Goal: Task Accomplishment & Management: Use online tool/utility

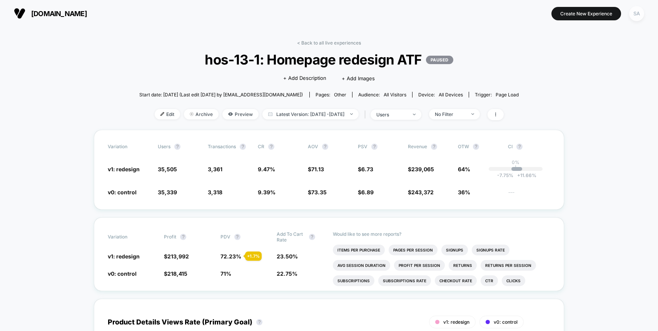
click at [637, 15] on div "SA" at bounding box center [636, 13] width 15 height 15
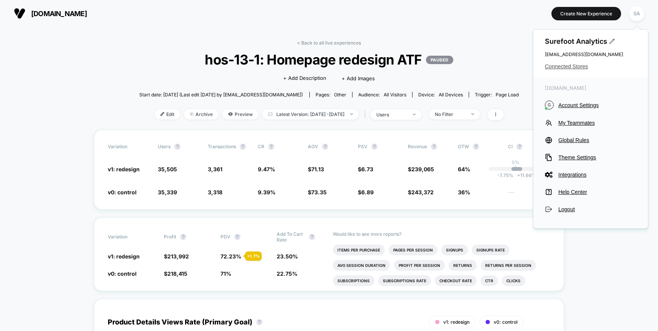
click at [571, 68] on span "Connected Stores" at bounding box center [591, 66] width 92 height 6
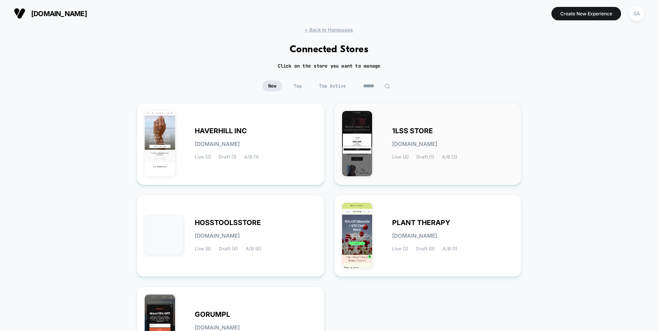
click at [384, 130] on div "1LSS STORE [DOMAIN_NAME] Live (4) Draft (1) A/B (2)" at bounding box center [428, 144] width 172 height 66
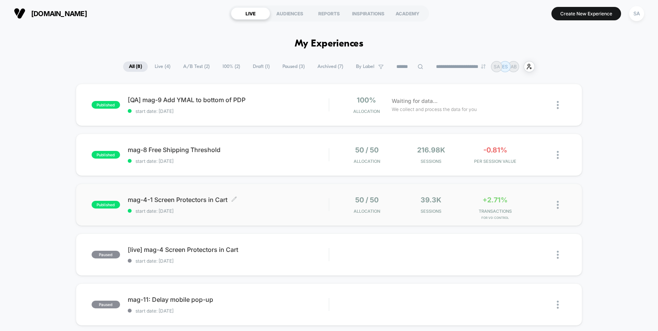
click at [198, 203] on span "mag-4-1 Screen Protectors in Cart Click to edit experience details" at bounding box center [228, 200] width 201 height 8
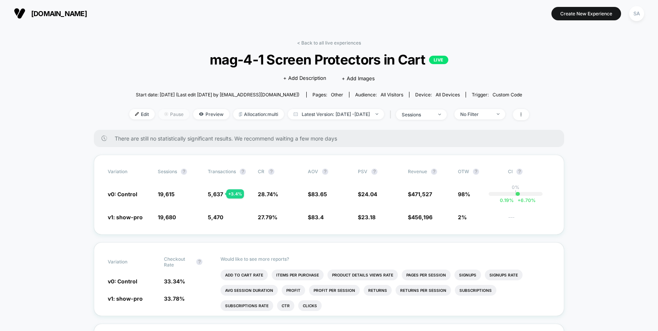
click at [166, 115] on span "Pause" at bounding box center [173, 114] width 31 height 10
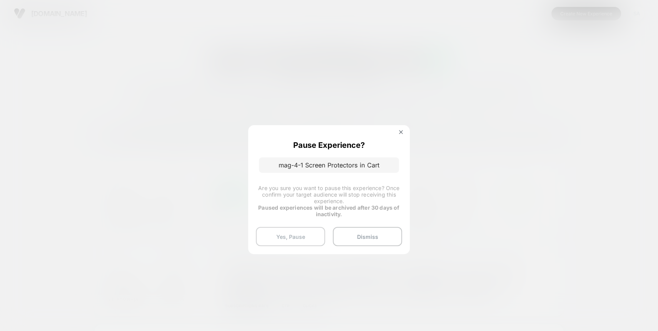
click at [300, 235] on button "Yes, Pause" at bounding box center [290, 236] width 69 height 19
